Goal: Information Seeking & Learning: Learn about a topic

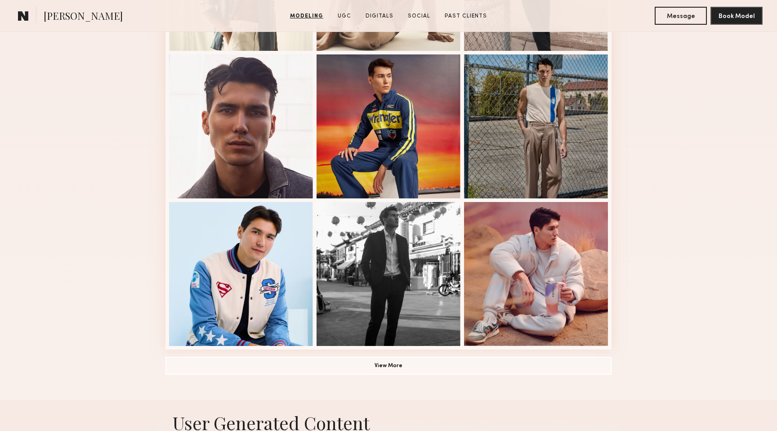
scroll to position [515, 0]
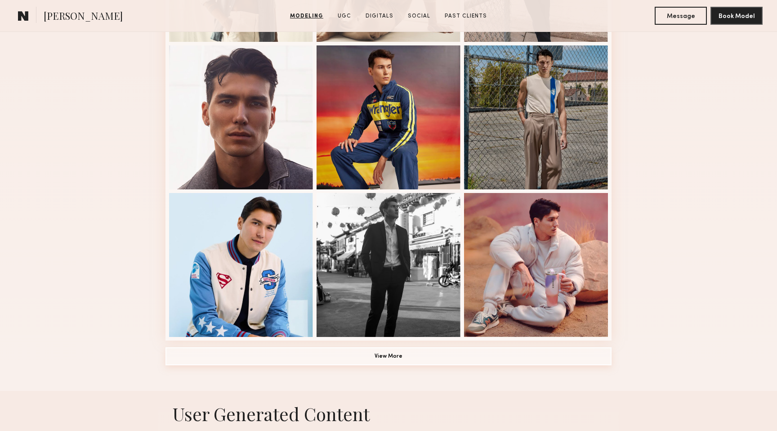
click at [375, 358] on button "View More" at bounding box center [389, 356] width 446 height 18
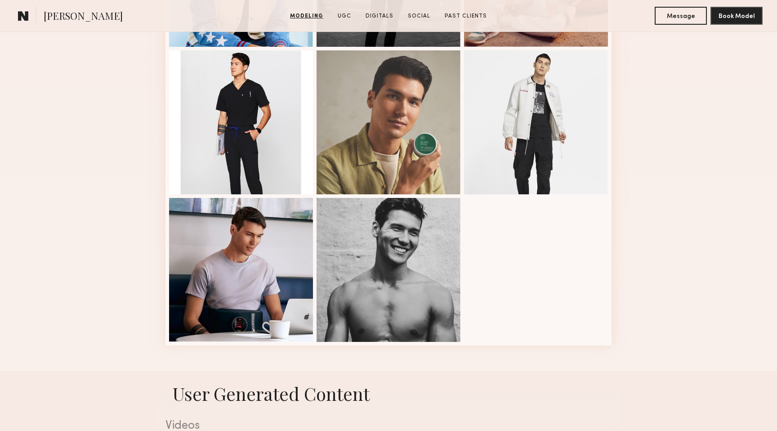
scroll to position [807, 0]
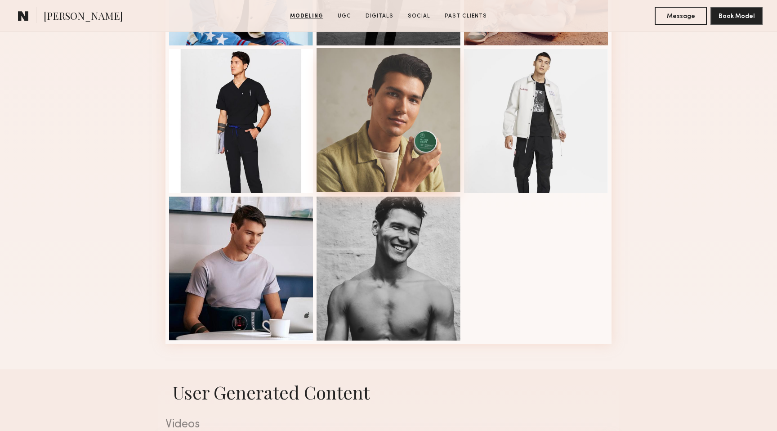
click at [420, 134] on div at bounding box center [389, 120] width 144 height 144
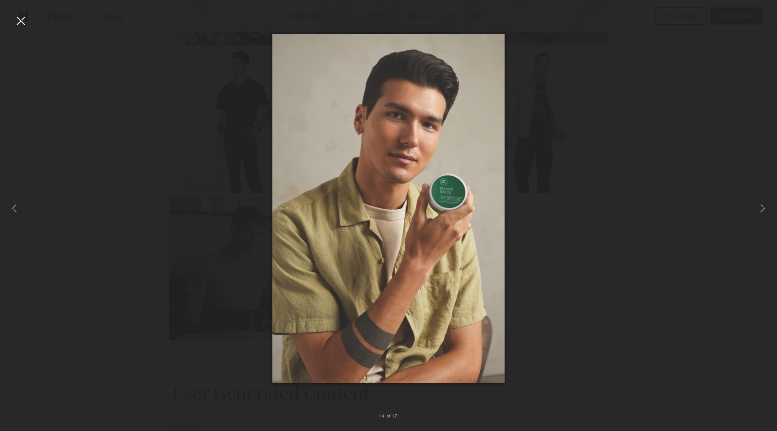
click at [566, 199] on div at bounding box center [388, 208] width 777 height 388
click at [19, 25] on div at bounding box center [20, 20] width 14 height 14
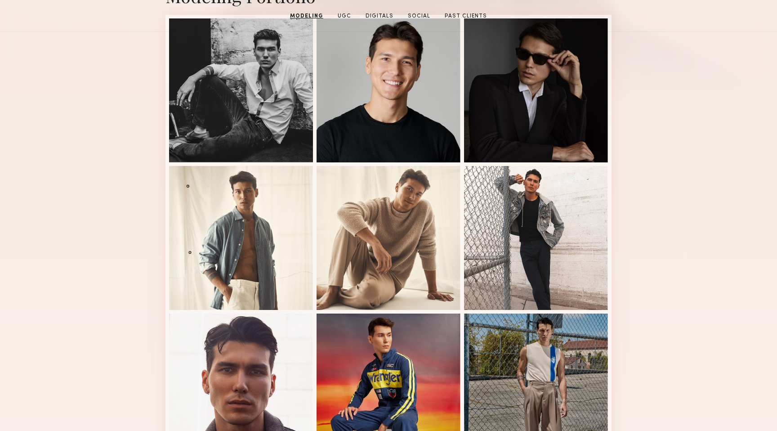
scroll to position [0, 0]
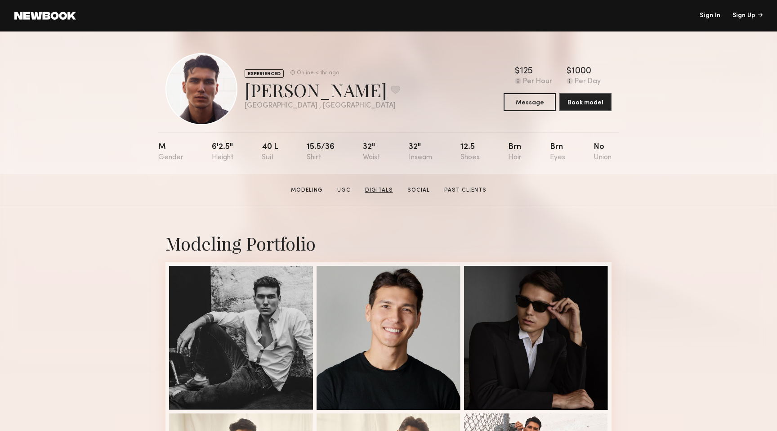
click at [372, 188] on link "Digitals" at bounding box center [379, 190] width 35 height 8
drag, startPoint x: 612, startPoint y: 159, endPoint x: 594, endPoint y: 145, distance: 22.5
click at [594, 145] on nb-model-profile-props "M 6'2.5" 40 l 15.5/36 32" 32" 12.5 Brn Brn No" at bounding box center [388, 153] width 461 height 42
click at [584, 148] on div "M 6'2.5" 40 l 15.5/36 32" 32" 12.5 Brn Brn No" at bounding box center [384, 153] width 453 height 42
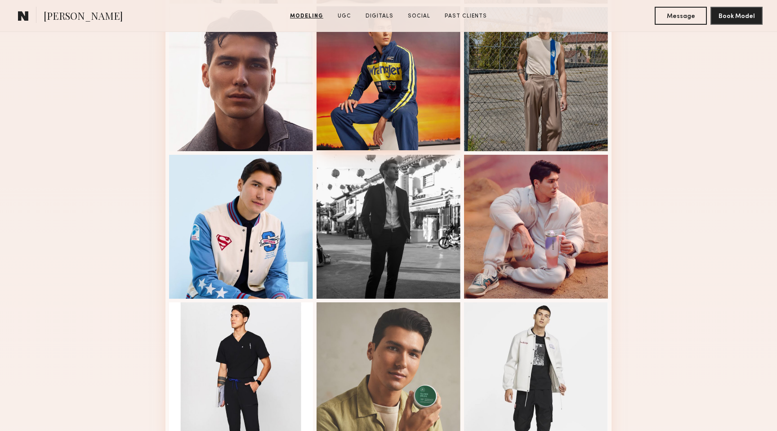
scroll to position [561, 0]
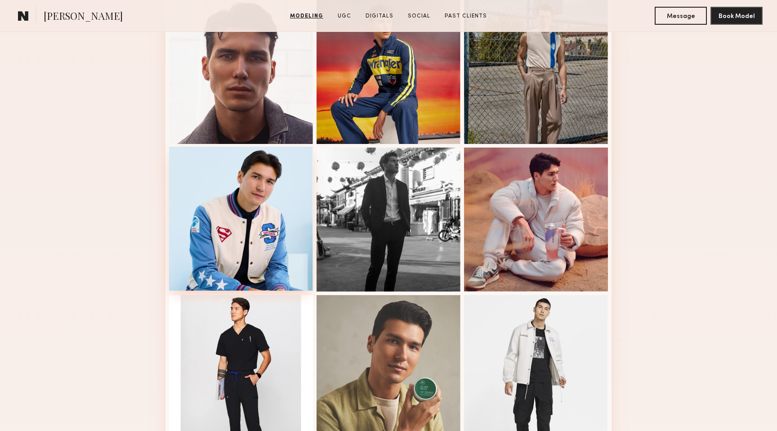
click at [249, 212] on div at bounding box center [241, 219] width 144 height 144
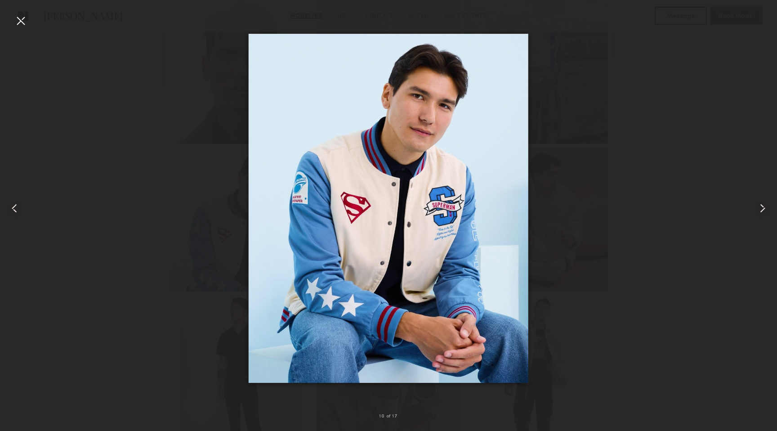
click at [27, 21] on div at bounding box center [20, 20] width 14 height 14
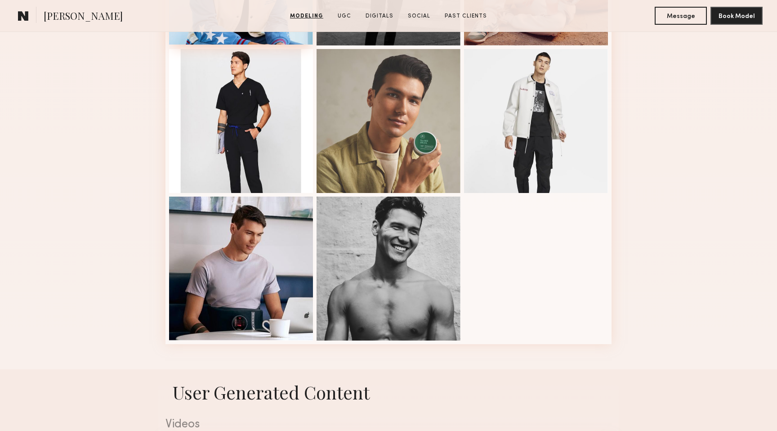
scroll to position [821, 0]
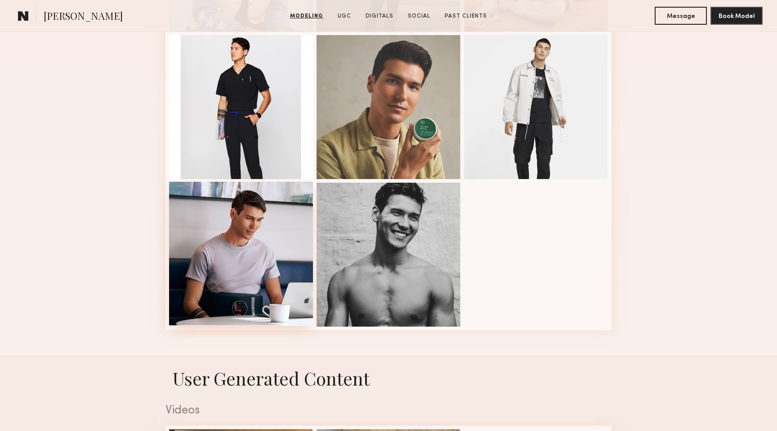
click at [271, 256] on div at bounding box center [241, 254] width 144 height 144
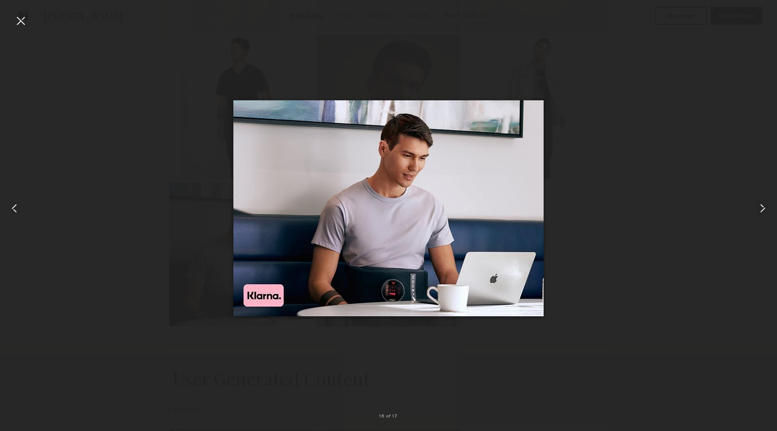
click at [715, 178] on div at bounding box center [388, 208] width 777 height 388
click at [606, 178] on div at bounding box center [388, 208] width 777 height 388
click at [18, 18] on div at bounding box center [20, 20] width 14 height 14
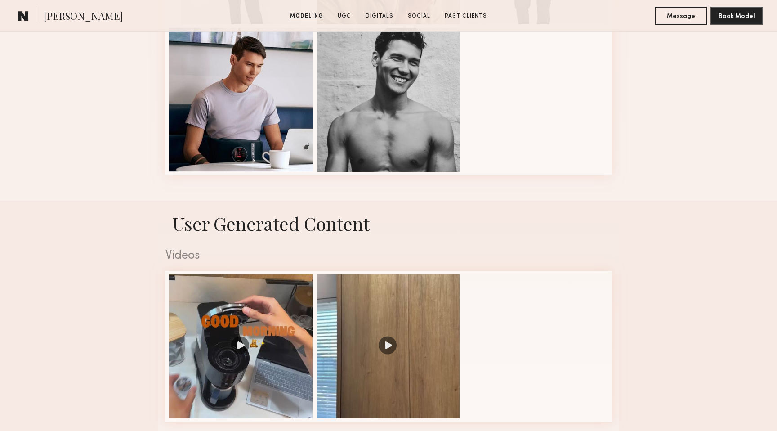
scroll to position [992, 0]
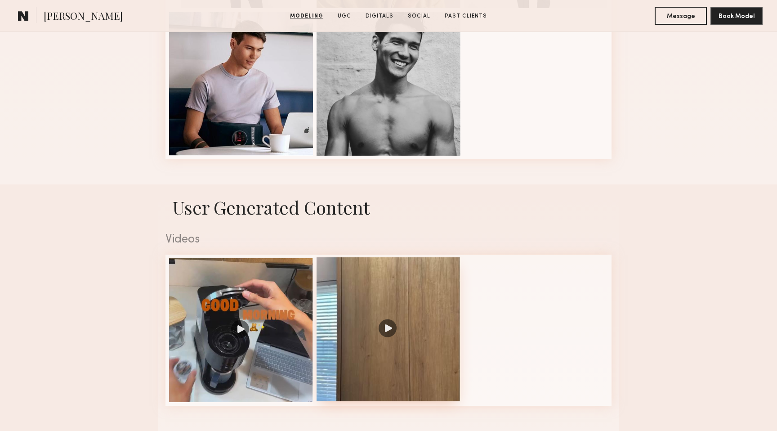
click at [398, 314] on div at bounding box center [389, 329] width 144 height 144
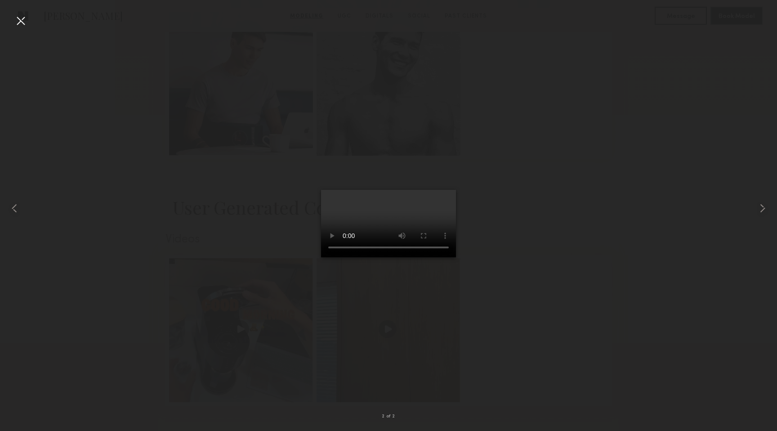
click at [90, 316] on div at bounding box center [388, 208] width 777 height 388
click at [20, 206] on common-icon at bounding box center [14, 208] width 14 height 14
click at [25, 18] on div at bounding box center [20, 20] width 14 height 14
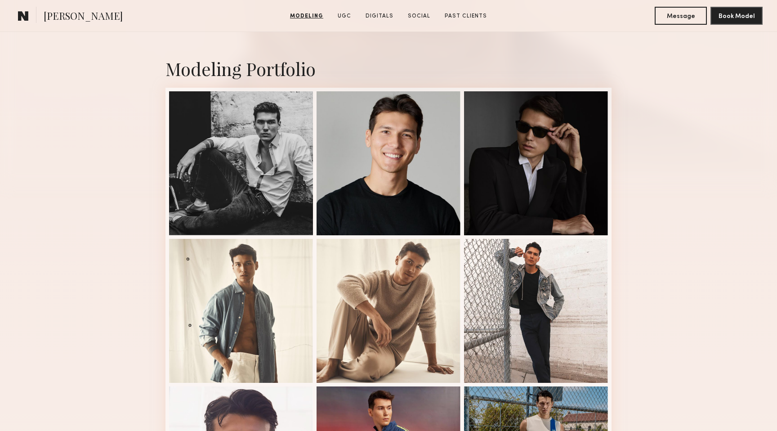
scroll to position [0, 0]
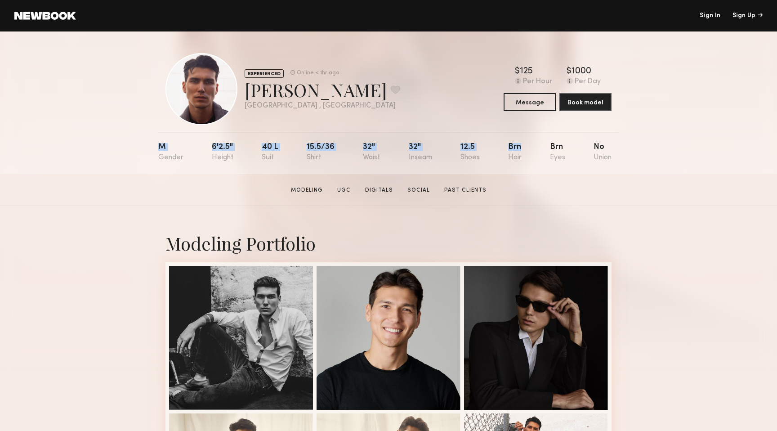
drag, startPoint x: 149, startPoint y: 145, endPoint x: 506, endPoint y: 156, distance: 356.8
click at [506, 156] on div "EXPERIENCED Online < 1hr ago [PERSON_NAME] Favorite [GEOGRAPHIC_DATA] , [GEOGRA…" at bounding box center [388, 102] width 777 height 143
click at [506, 156] on div "M 6'2.5" 40 l 15.5/36 32" 32" 12.5 Brn Brn No" at bounding box center [384, 153] width 453 height 42
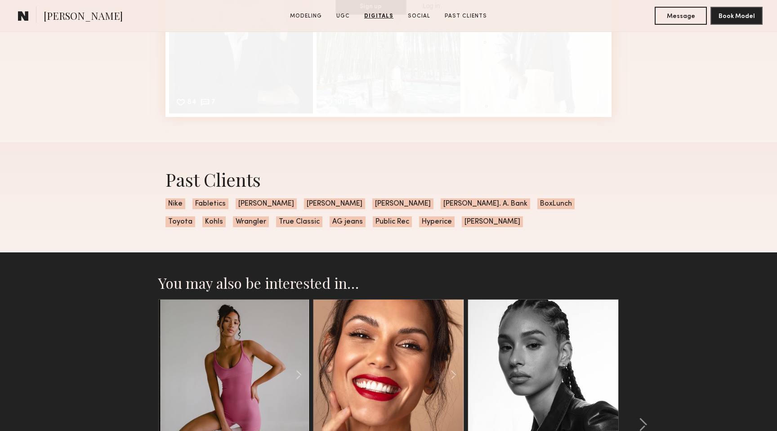
scroll to position [2065, 0]
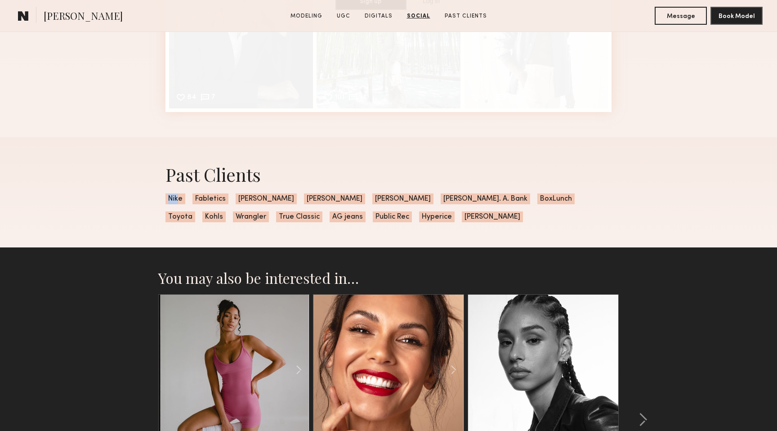
drag, startPoint x: 168, startPoint y: 197, endPoint x: 180, endPoint y: 197, distance: 12.6
click at [179, 197] on span "Nike" at bounding box center [176, 198] width 20 height 11
click at [359, 206] on div "Past Clients Nike Fabletics [PERSON_NAME] [PERSON_NAME]. A. Bank BoxLunch Toyot…" at bounding box center [388, 192] width 461 height 110
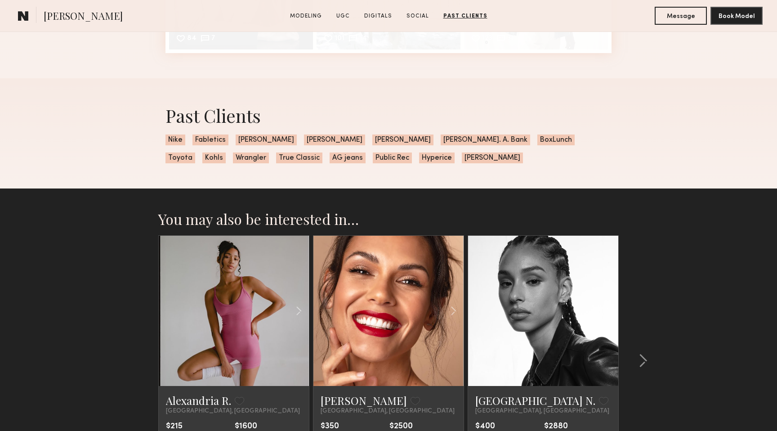
scroll to position [2124, 0]
click at [419, 159] on span "Hyperice" at bounding box center [437, 158] width 36 height 11
click at [345, 175] on div "Past Clients Nike Fabletics [PERSON_NAME] [PERSON_NAME]. A. Bank BoxLunch Toyot…" at bounding box center [388, 134] width 461 height 110
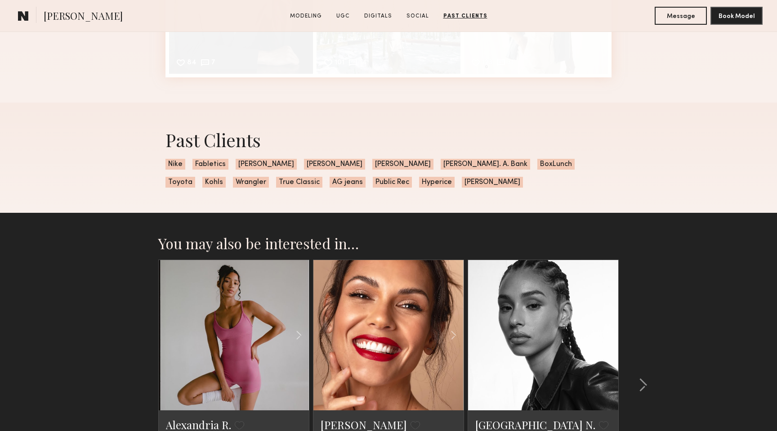
scroll to position [2098, 0]
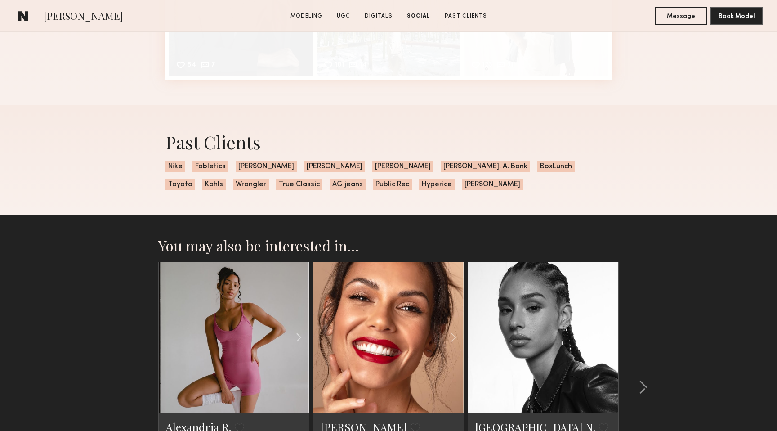
click at [206, 167] on span "Fabletics" at bounding box center [210, 166] width 36 height 11
click at [419, 184] on span "Hyperice" at bounding box center [437, 184] width 36 height 11
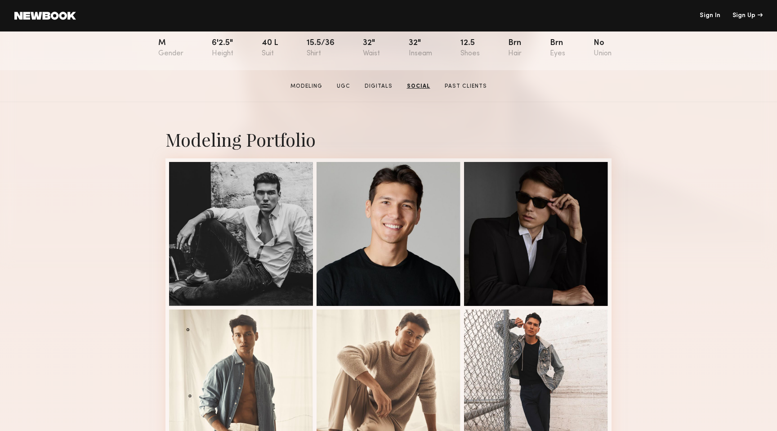
scroll to position [0, 0]
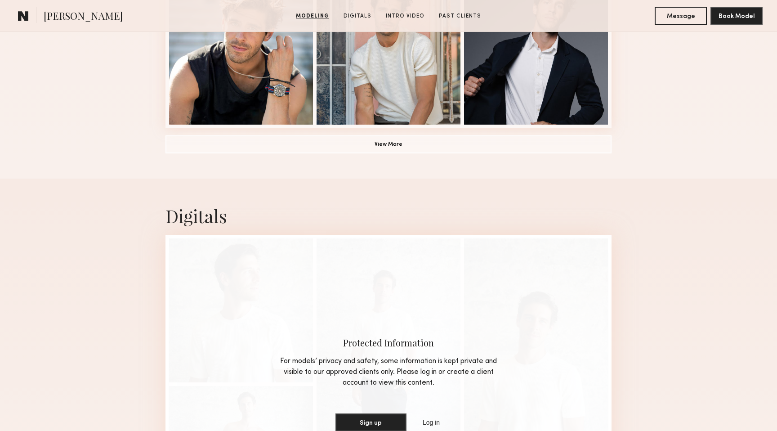
scroll to position [727, 0]
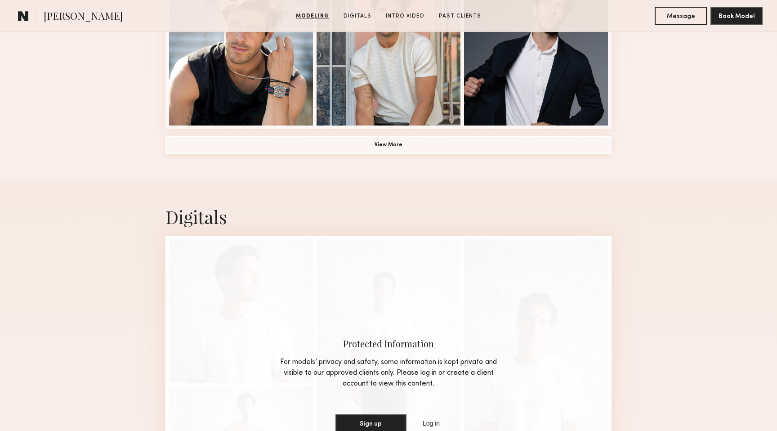
click at [449, 149] on button "View More" at bounding box center [389, 145] width 446 height 18
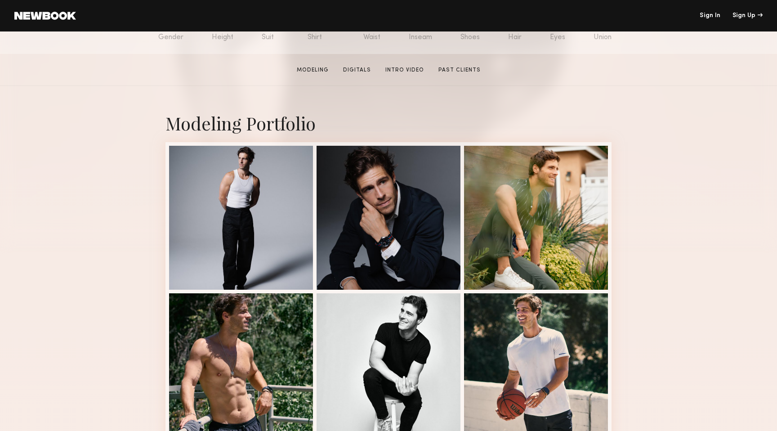
scroll to position [129, 0]
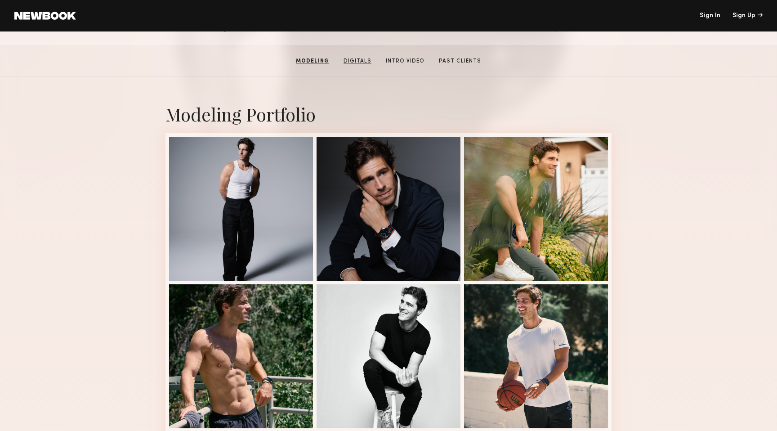
click at [371, 61] on link "Digitals" at bounding box center [357, 61] width 35 height 8
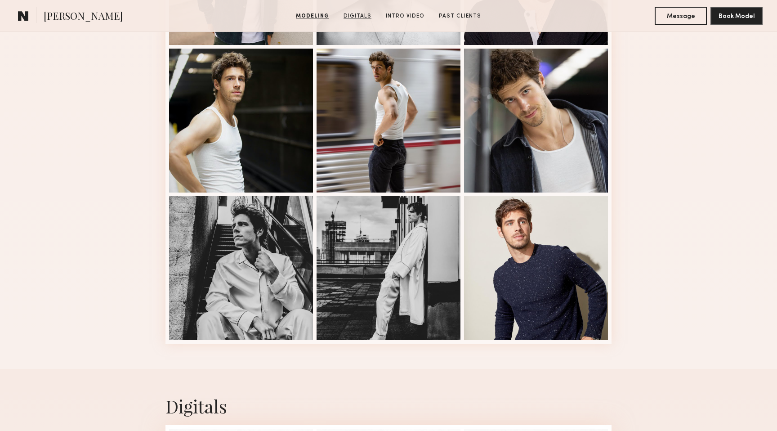
scroll to position [1417, 0]
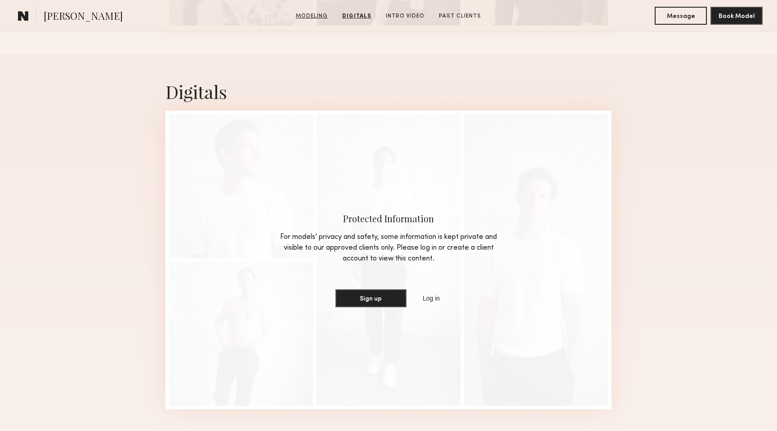
click at [314, 17] on link "Modeling" at bounding box center [311, 16] width 39 height 8
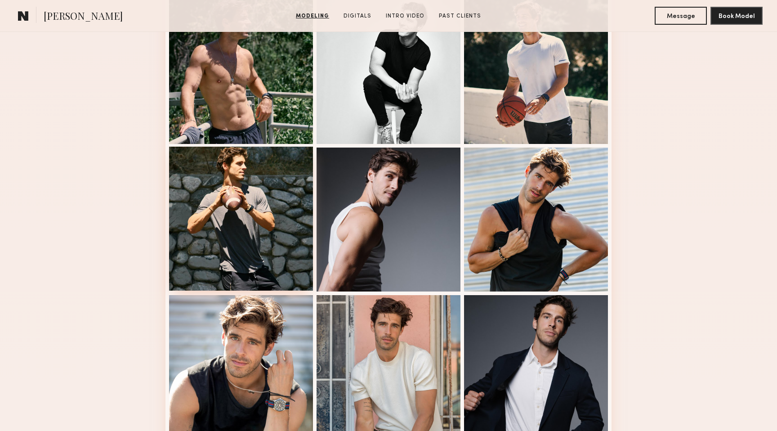
scroll to position [415, 0]
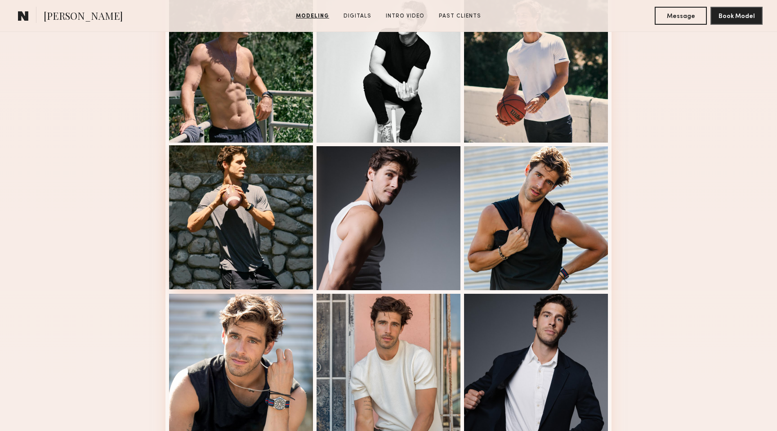
click at [243, 209] on div at bounding box center [241, 217] width 144 height 144
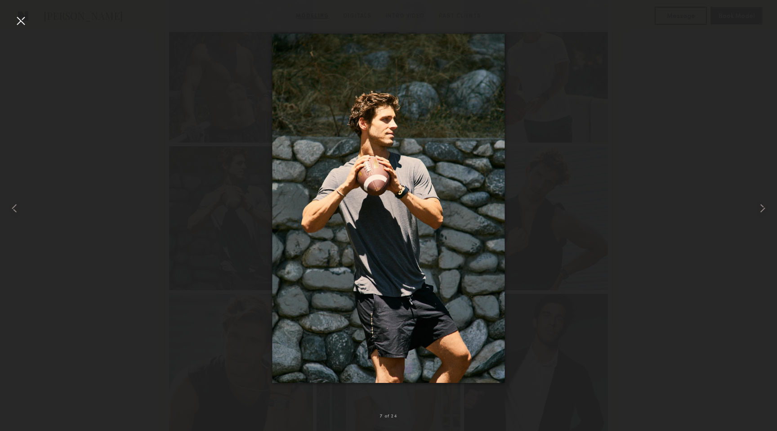
click at [619, 161] on div at bounding box center [388, 208] width 777 height 388
click at [695, 143] on div at bounding box center [388, 208] width 777 height 388
click at [21, 20] on div at bounding box center [20, 20] width 14 height 14
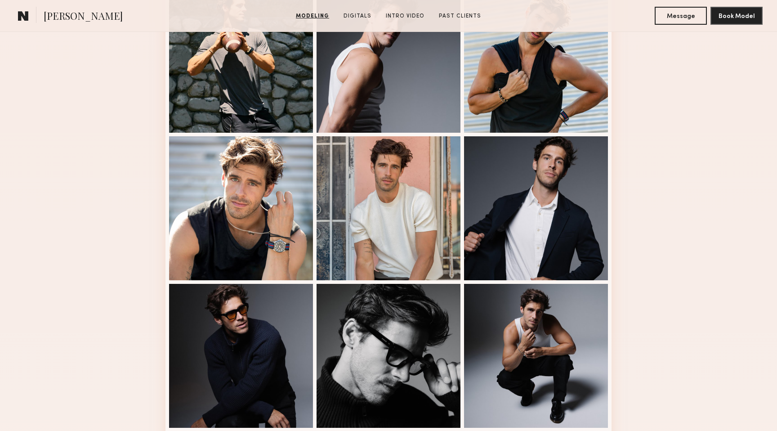
scroll to position [0, 0]
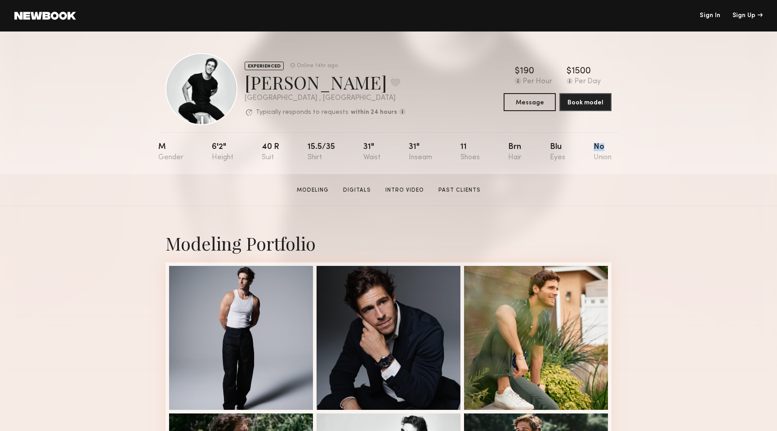
drag, startPoint x: 604, startPoint y: 150, endPoint x: 585, endPoint y: 139, distance: 21.9
click at [585, 139] on nb-model-profile-props "M 6'2" 40 r 15.5/35 31" 31" 11 Brn Blu No" at bounding box center [388, 153] width 461 height 42
click at [571, 158] on div "M 6'2" 40 r 15.5/35 31" 31" 11 Brn Blu No" at bounding box center [384, 153] width 453 height 42
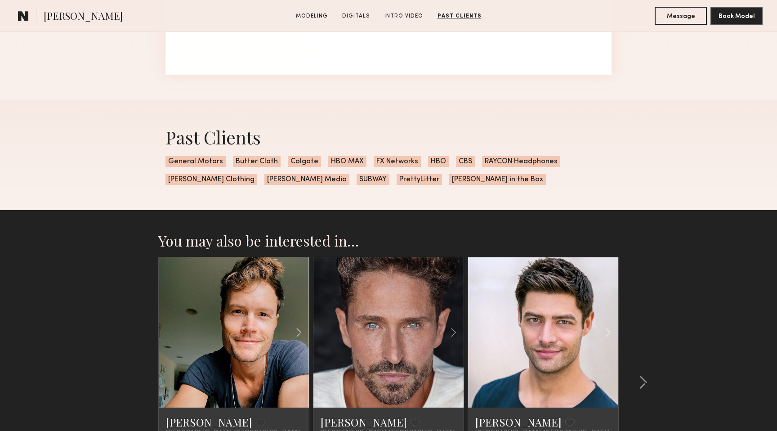
scroll to position [2083, 0]
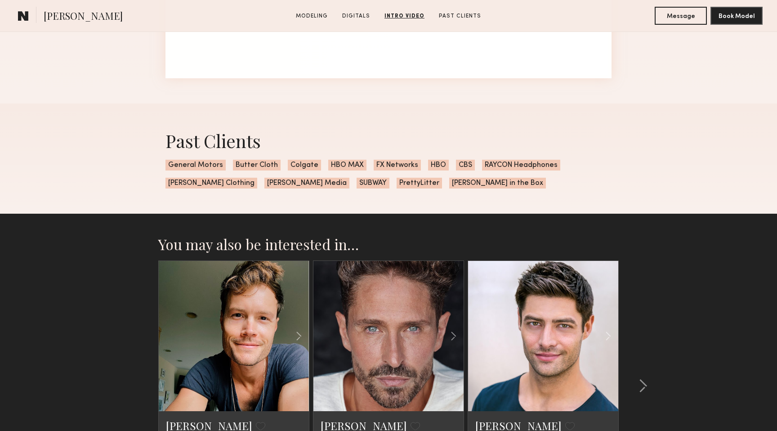
click at [357, 180] on span "SUBWAY" at bounding box center [373, 183] width 33 height 11
click at [332, 200] on div "Past Clients General Motors Butter Cloth Colgate HBO MAX FX Networks HBO CBS RA…" at bounding box center [388, 158] width 461 height 110
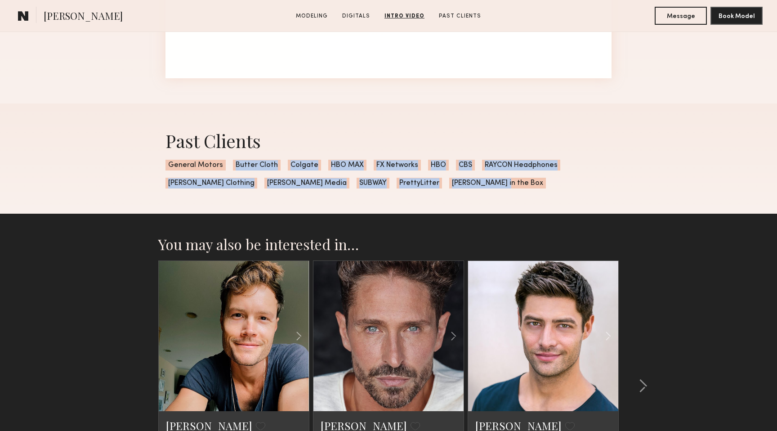
drag, startPoint x: 461, startPoint y: 184, endPoint x: 204, endPoint y: 174, distance: 257.4
click at [204, 174] on div "Past Clients General Motors Butter Cloth Colgate HBO MAX FX Networks HBO CBS RA…" at bounding box center [388, 158] width 461 height 110
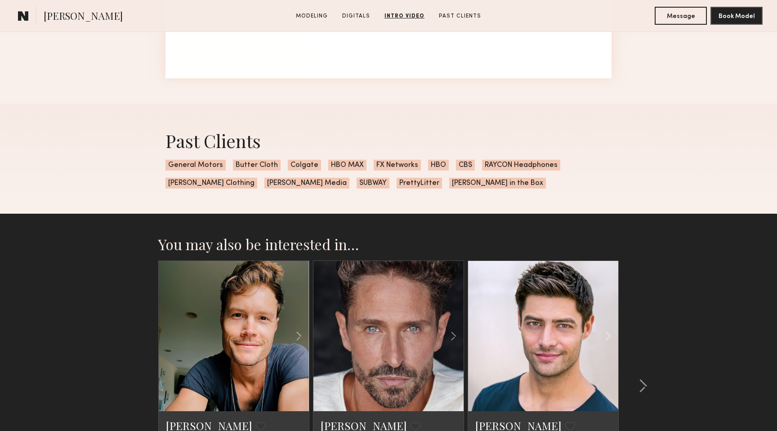
click at [198, 171] on div "Past Clients General Motors Butter Cloth Colgate HBO MAX FX Networks HBO CBS RA…" at bounding box center [388, 158] width 461 height 110
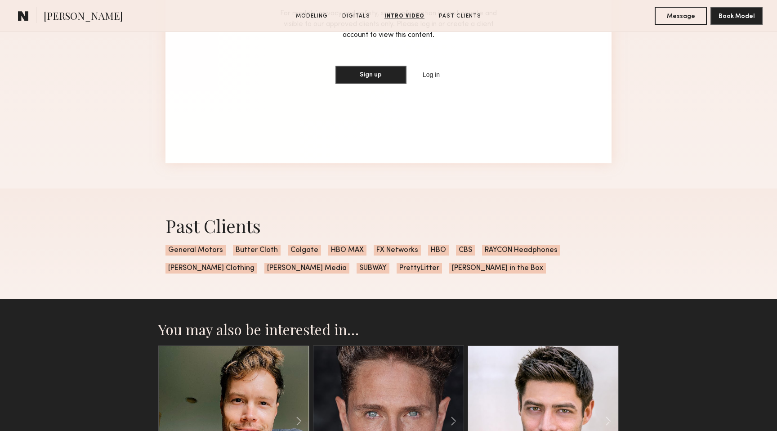
scroll to position [1994, 0]
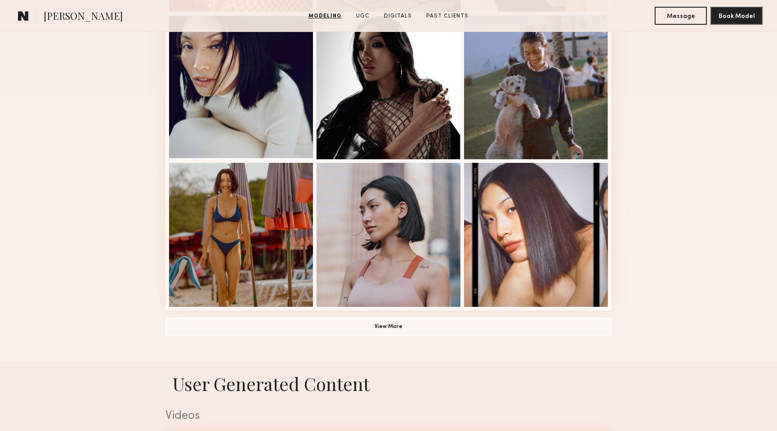
scroll to position [551, 0]
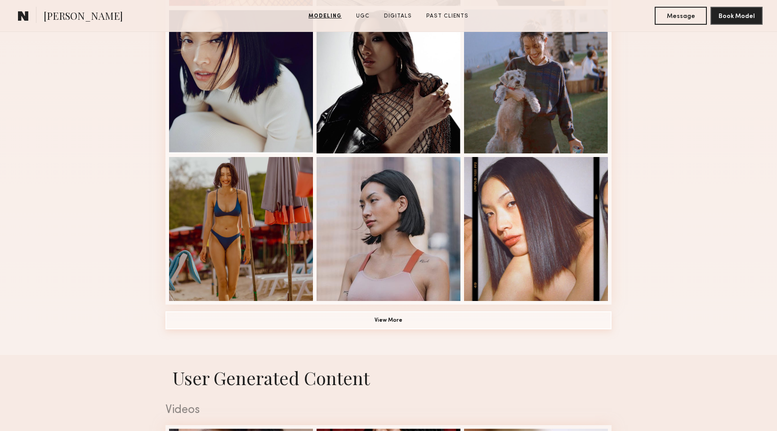
click at [417, 314] on button "View More" at bounding box center [389, 320] width 446 height 18
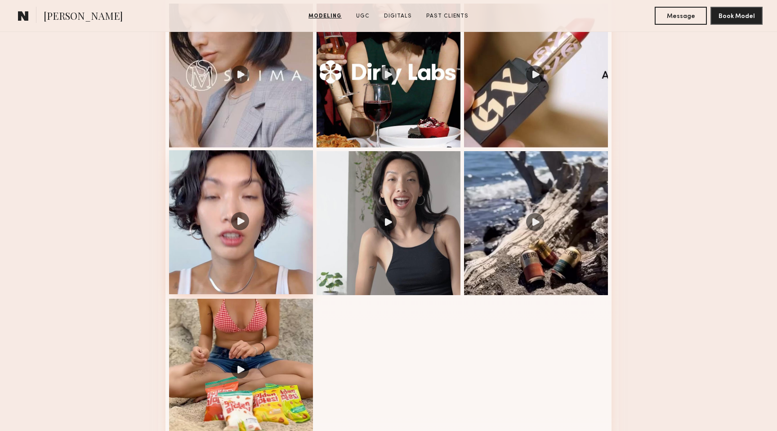
scroll to position [1542, 0]
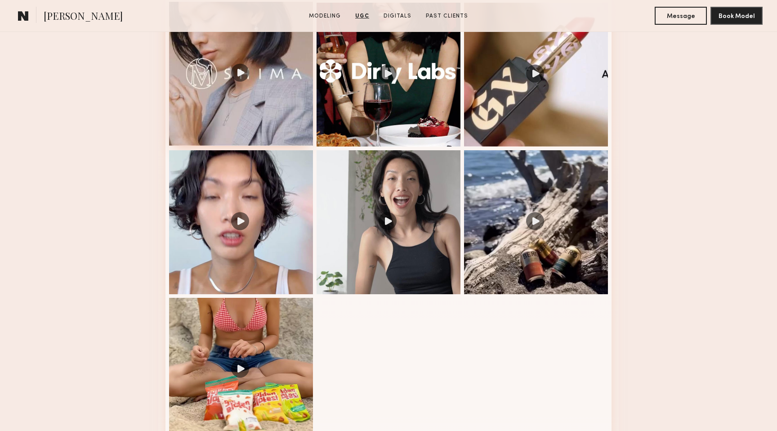
click at [282, 69] on div at bounding box center [241, 74] width 144 height 144
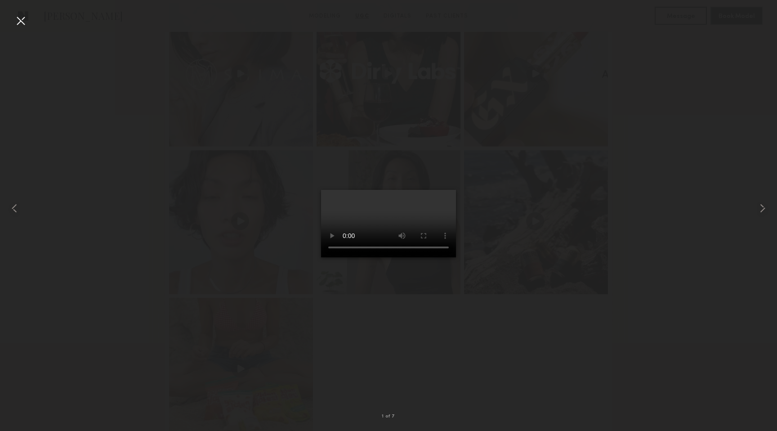
click at [591, 261] on div at bounding box center [388, 208] width 777 height 388
click at [23, 22] on div at bounding box center [20, 20] width 14 height 14
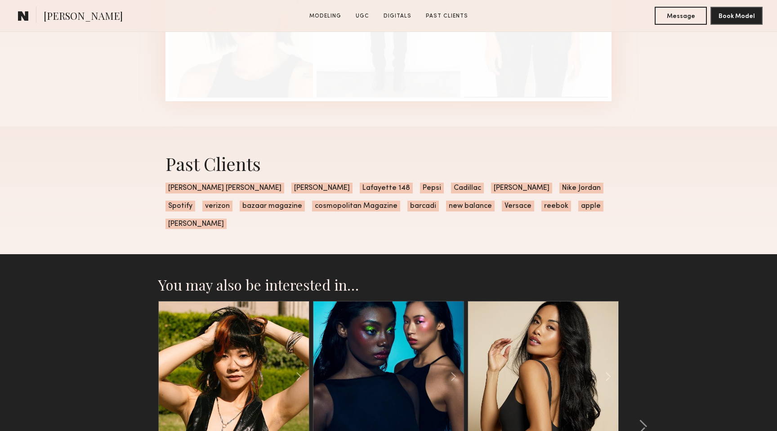
scroll to position [2608, 0]
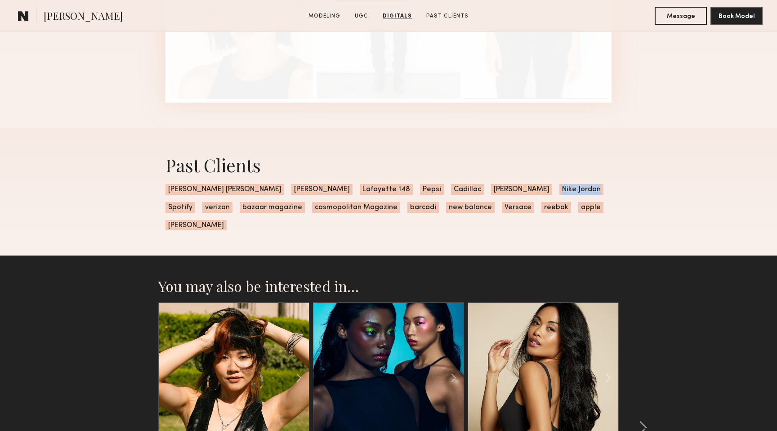
drag, startPoint x: 479, startPoint y: 192, endPoint x: 521, endPoint y: 192, distance: 41.8
click at [521, 192] on div "Past Clients Neiman Marcus Oscar Delarenta Lafayette 148 Pepsi Cadillac Bobbi B…" at bounding box center [388, 192] width 461 height 128
click at [472, 214] on div "Past Clients Neiman Marcus Oscar Delarenta Lafayette 148 Pepsi Cadillac Bobbi B…" at bounding box center [388, 192] width 461 height 128
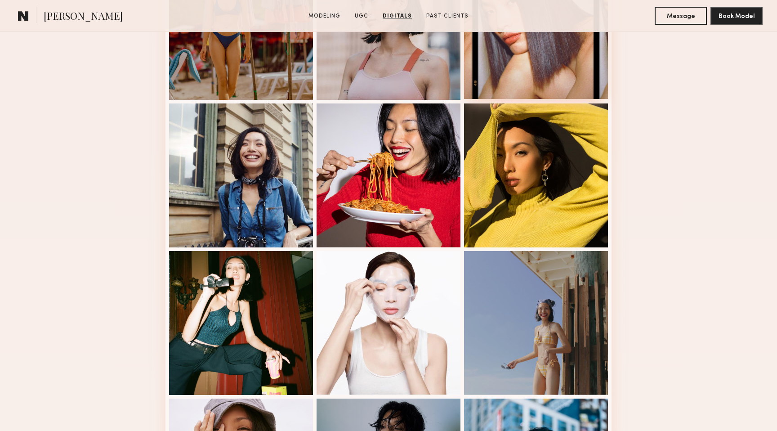
scroll to position [618, 0]
